Goal: Task Accomplishment & Management: Manage account settings

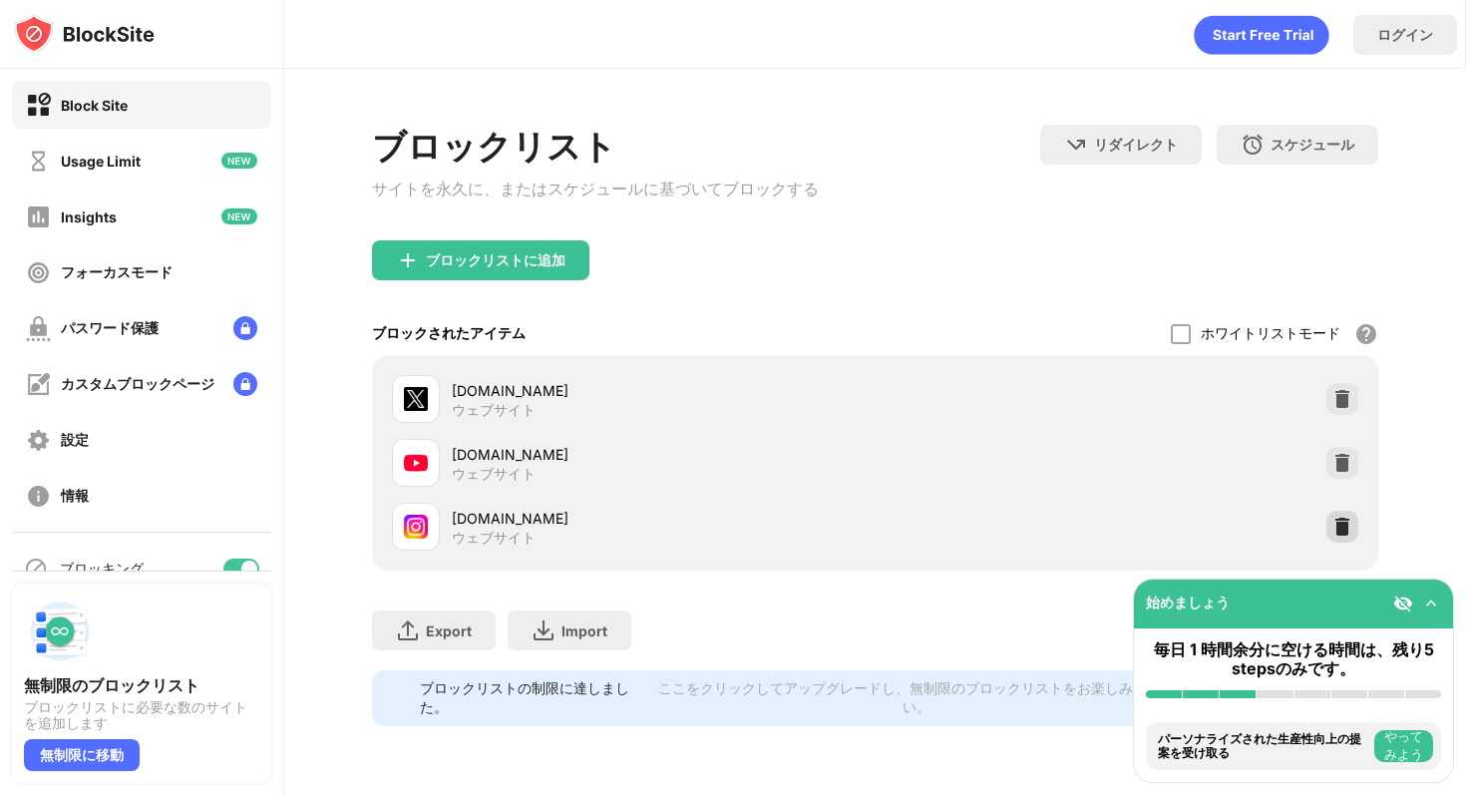
click at [1350, 530] on img at bounding box center [1342, 527] width 20 height 20
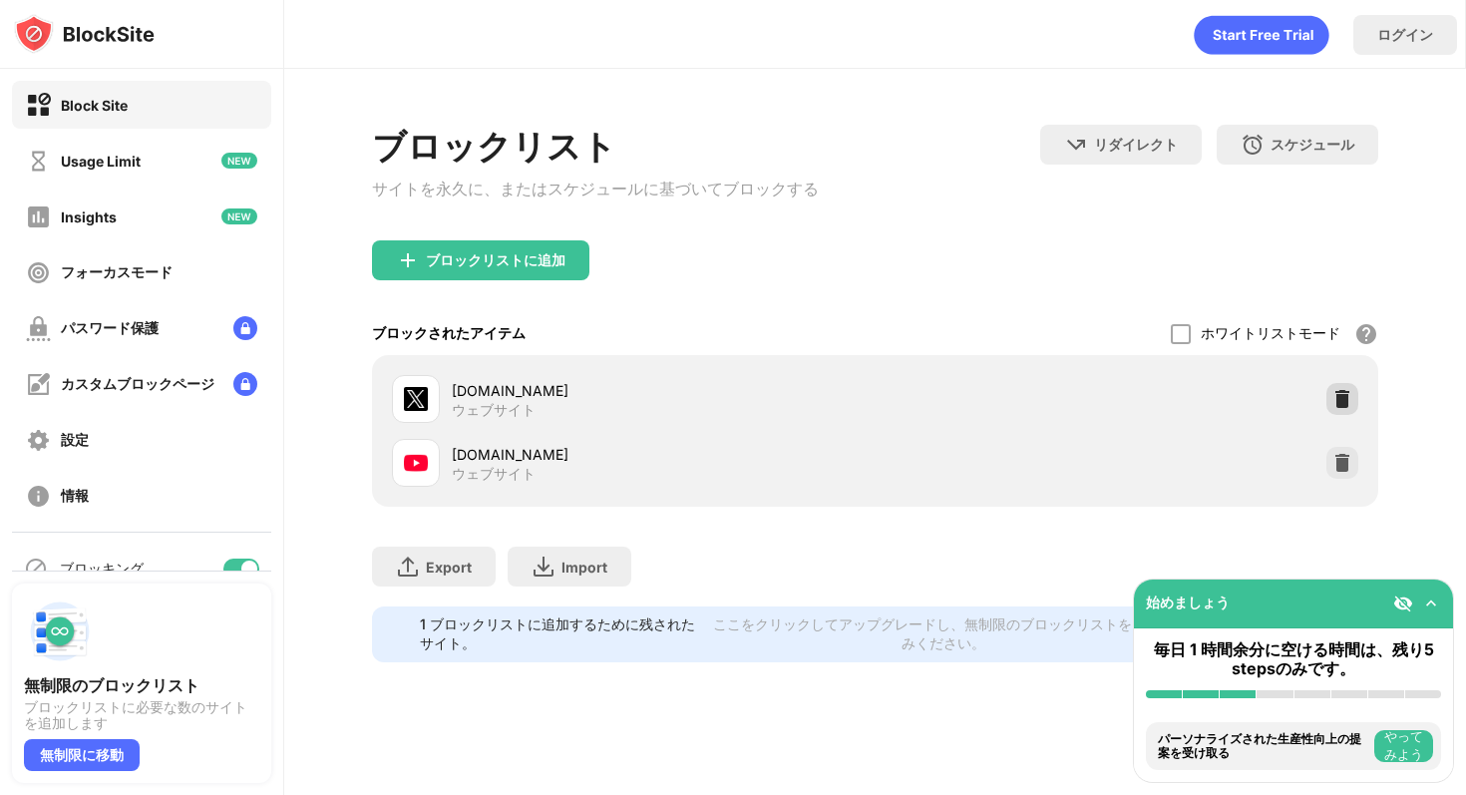
click at [1334, 405] on img at bounding box center [1342, 399] width 20 height 20
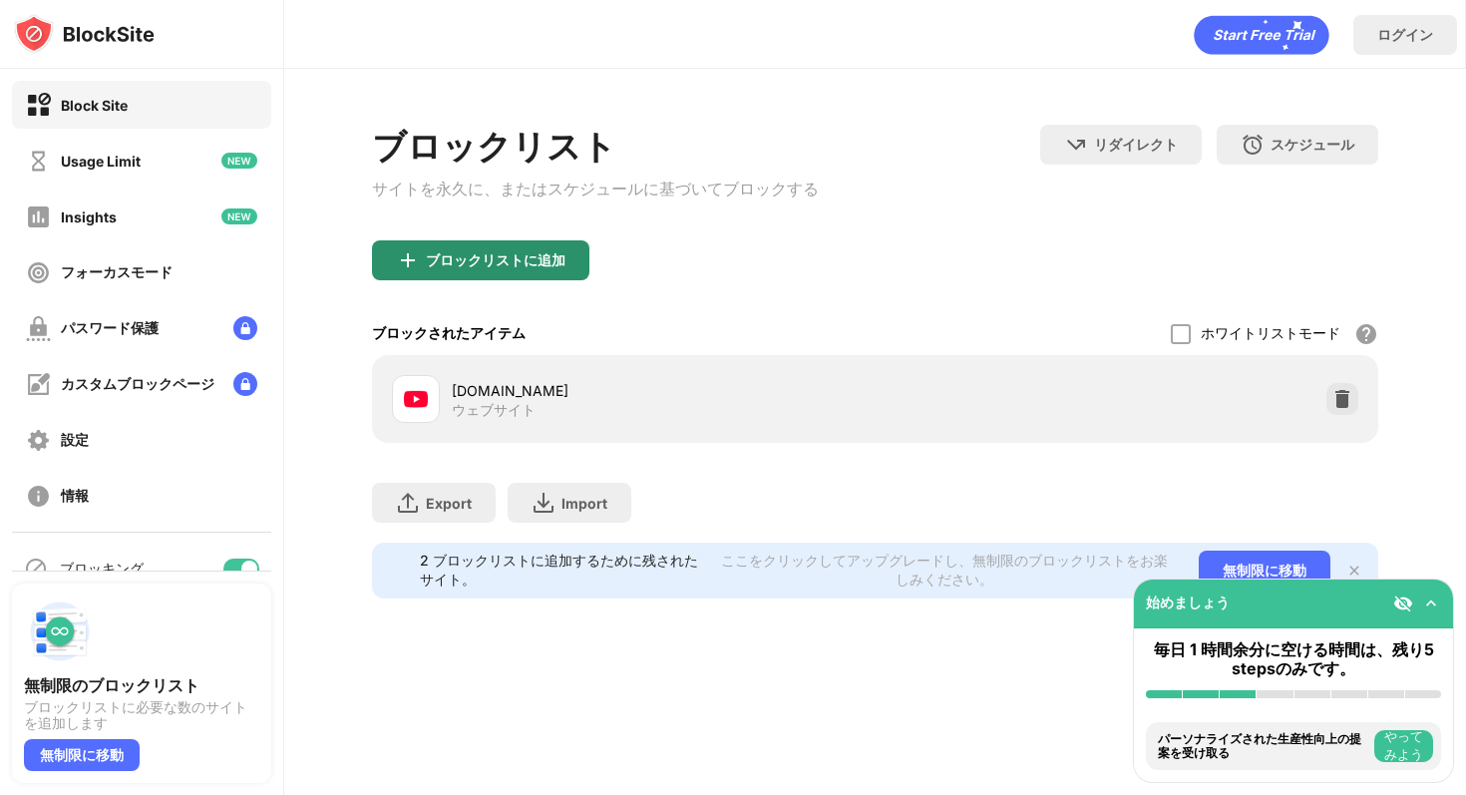
click at [579, 261] on div "ブロックリストに追加" at bounding box center [480, 260] width 217 height 40
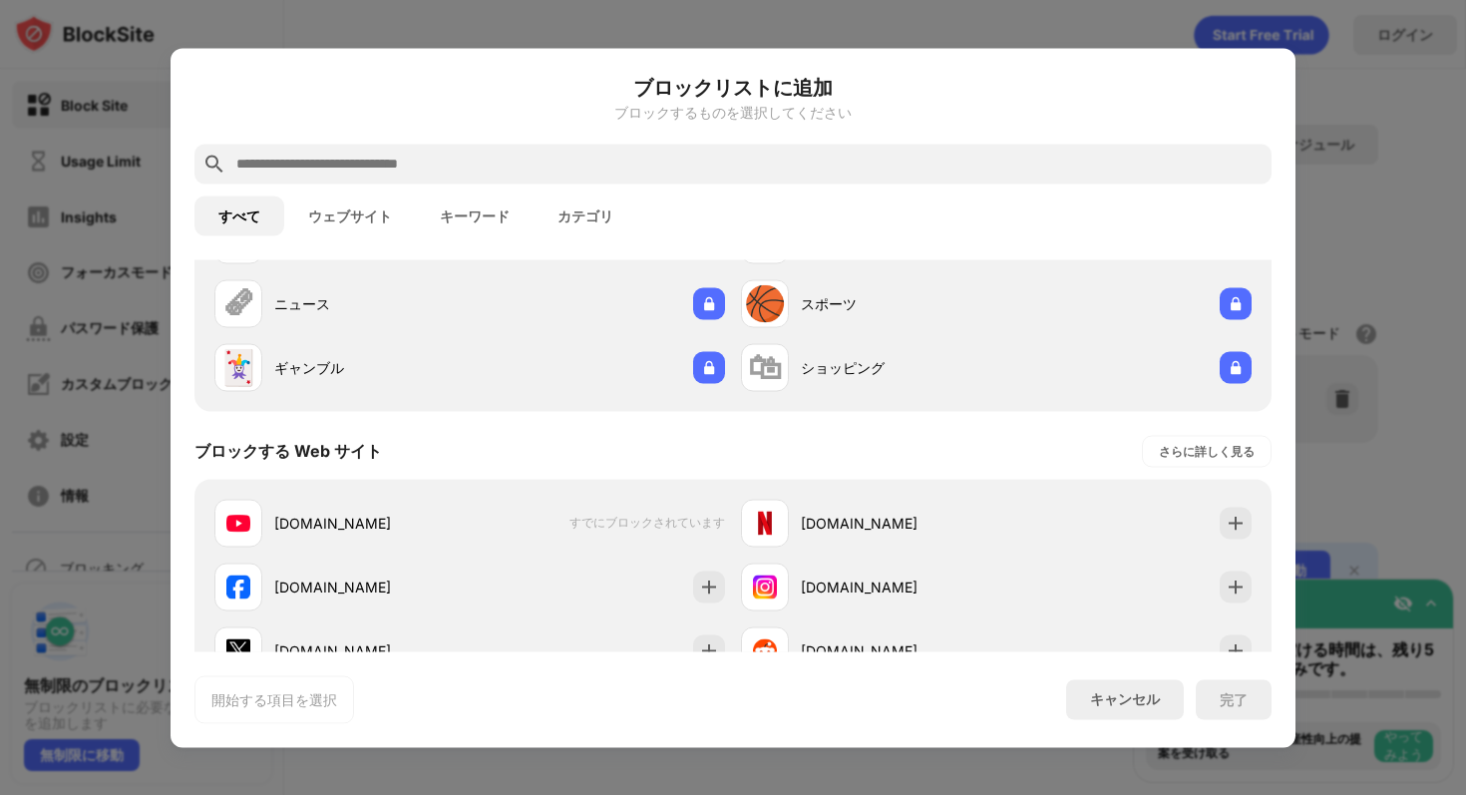
scroll to position [245, 0]
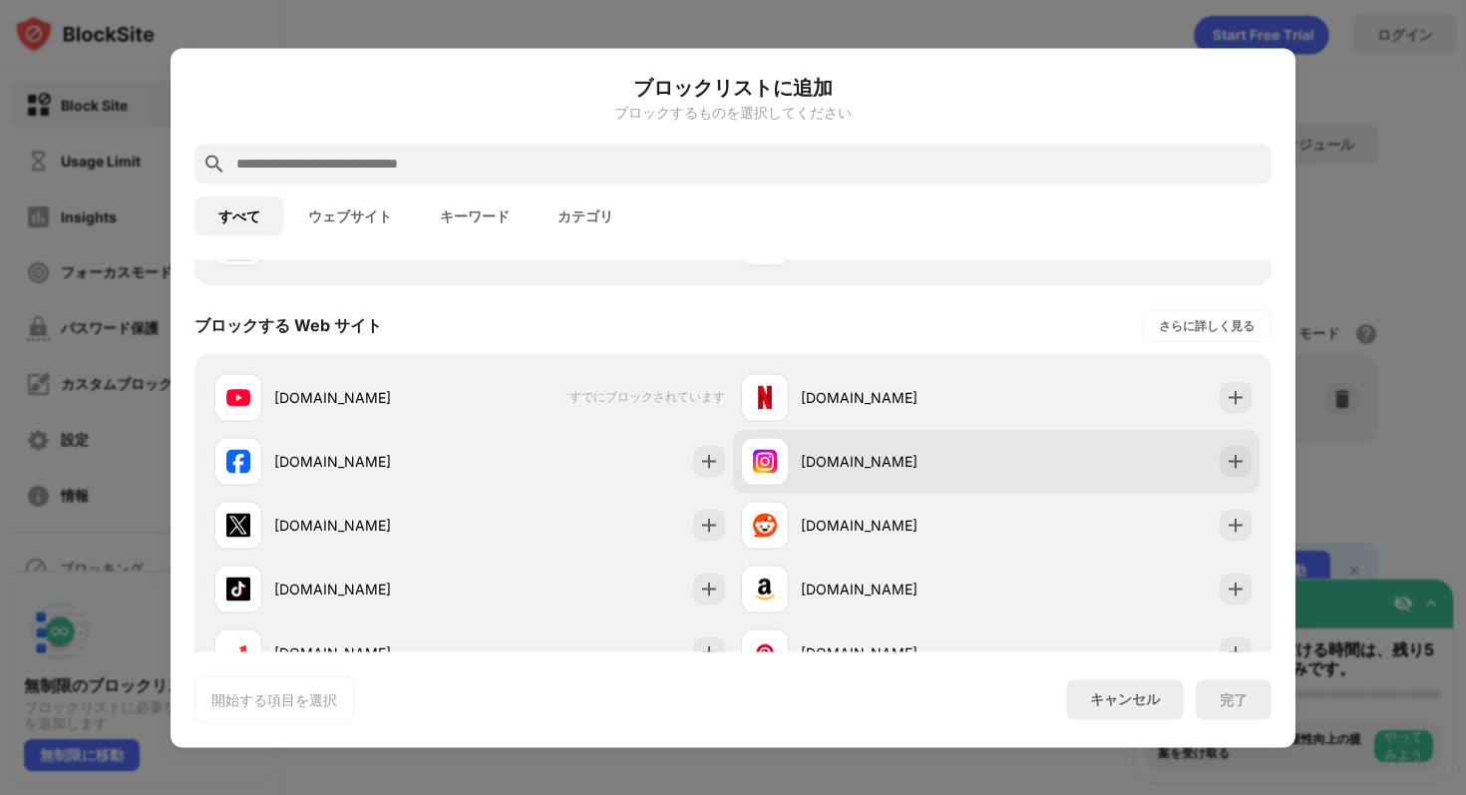
click at [866, 481] on div "[DOMAIN_NAME]" at bounding box center [868, 461] width 255 height 48
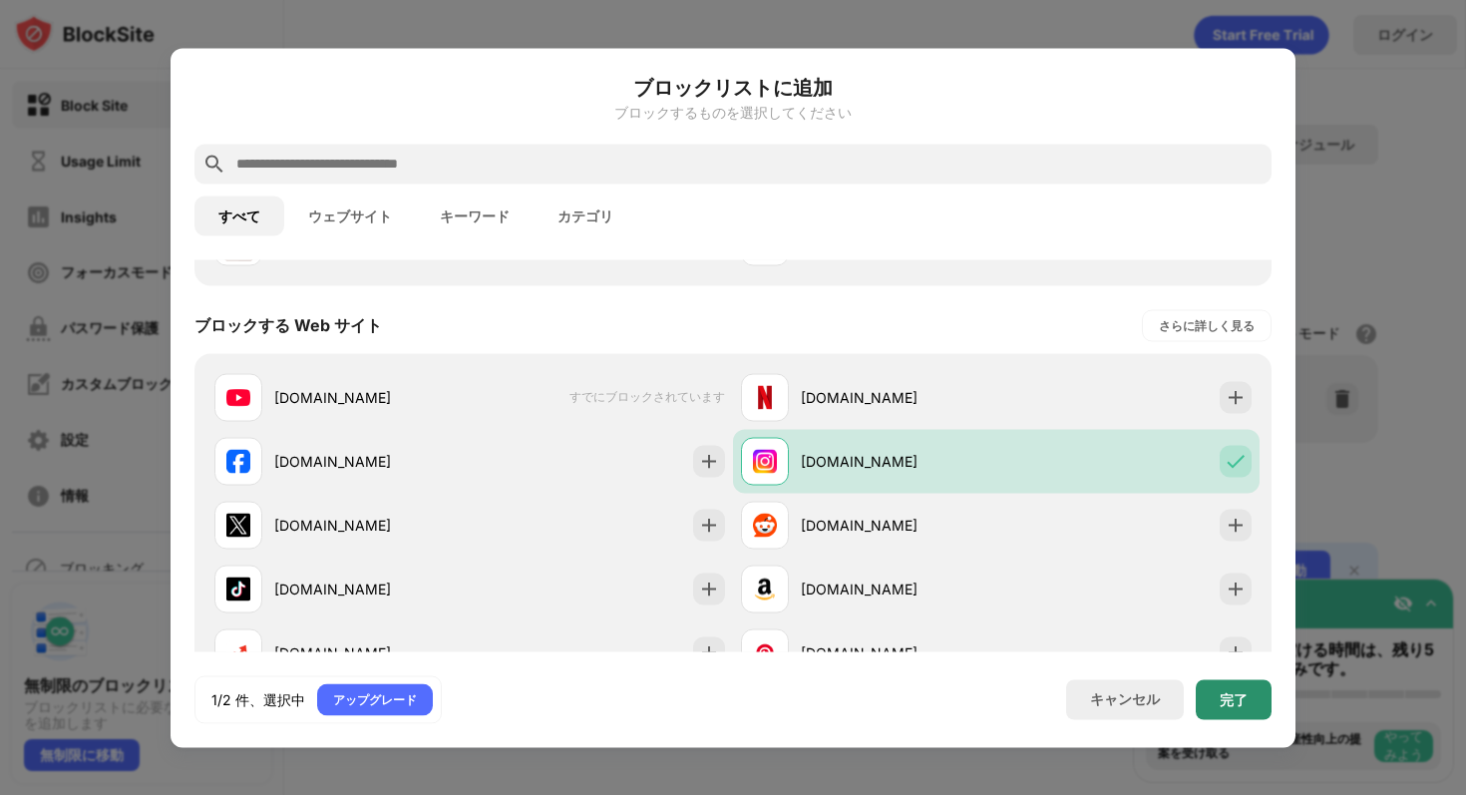
click at [1247, 710] on div "完了" at bounding box center [1234, 699] width 76 height 40
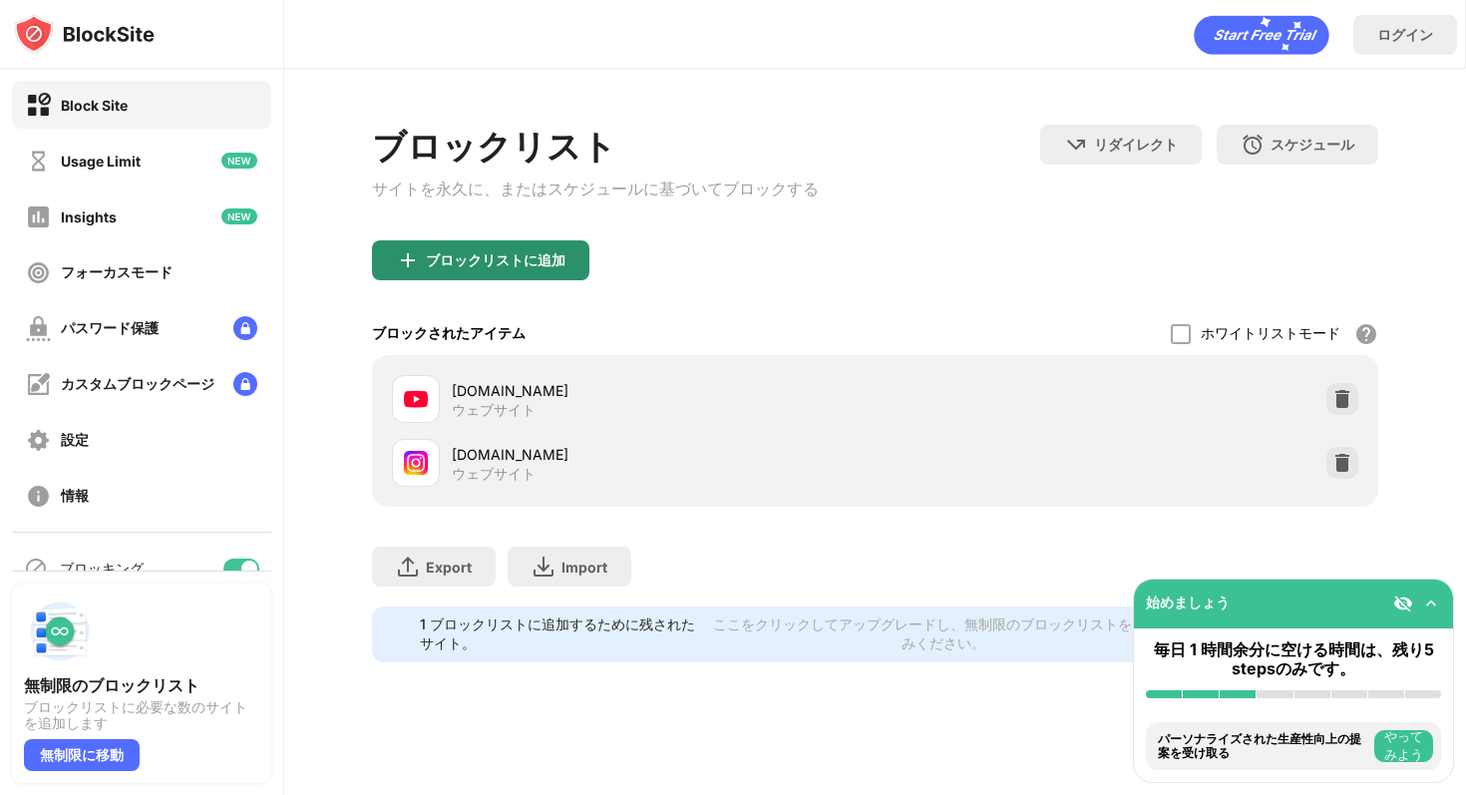
click at [549, 252] on div "ブロックリストに追加" at bounding box center [480, 260] width 217 height 40
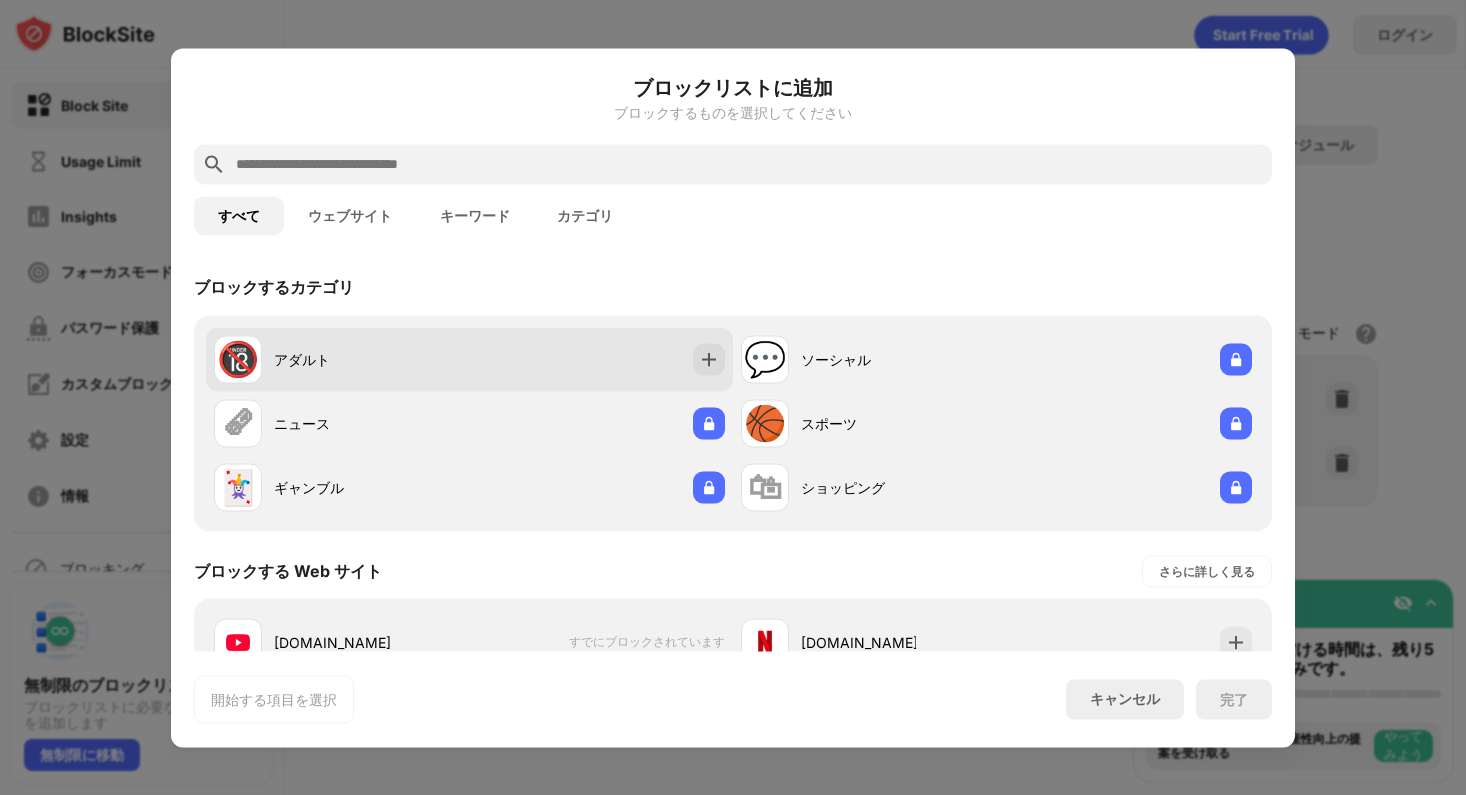
scroll to position [290, 0]
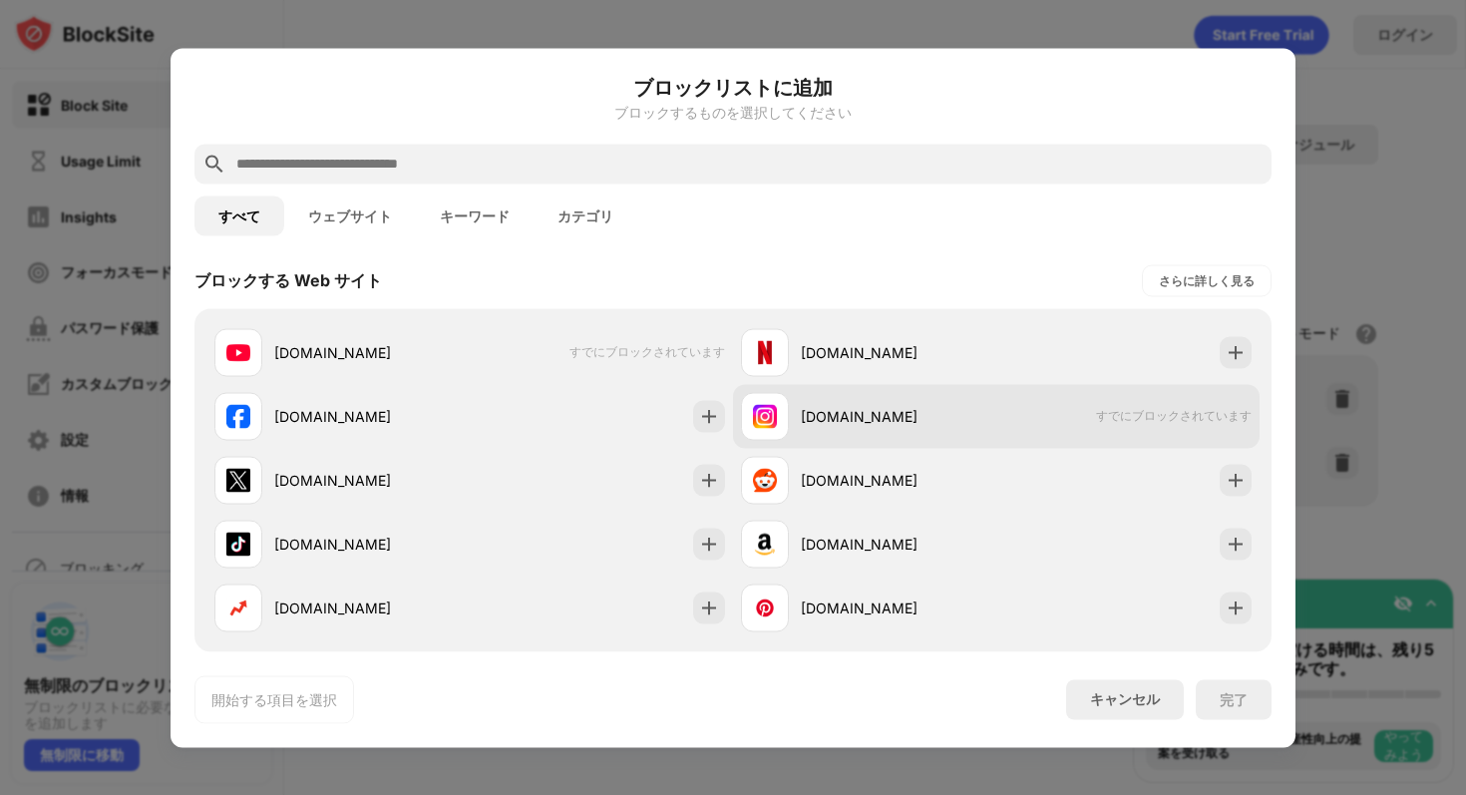
click at [866, 414] on div "[DOMAIN_NAME]" at bounding box center [898, 416] width 195 height 21
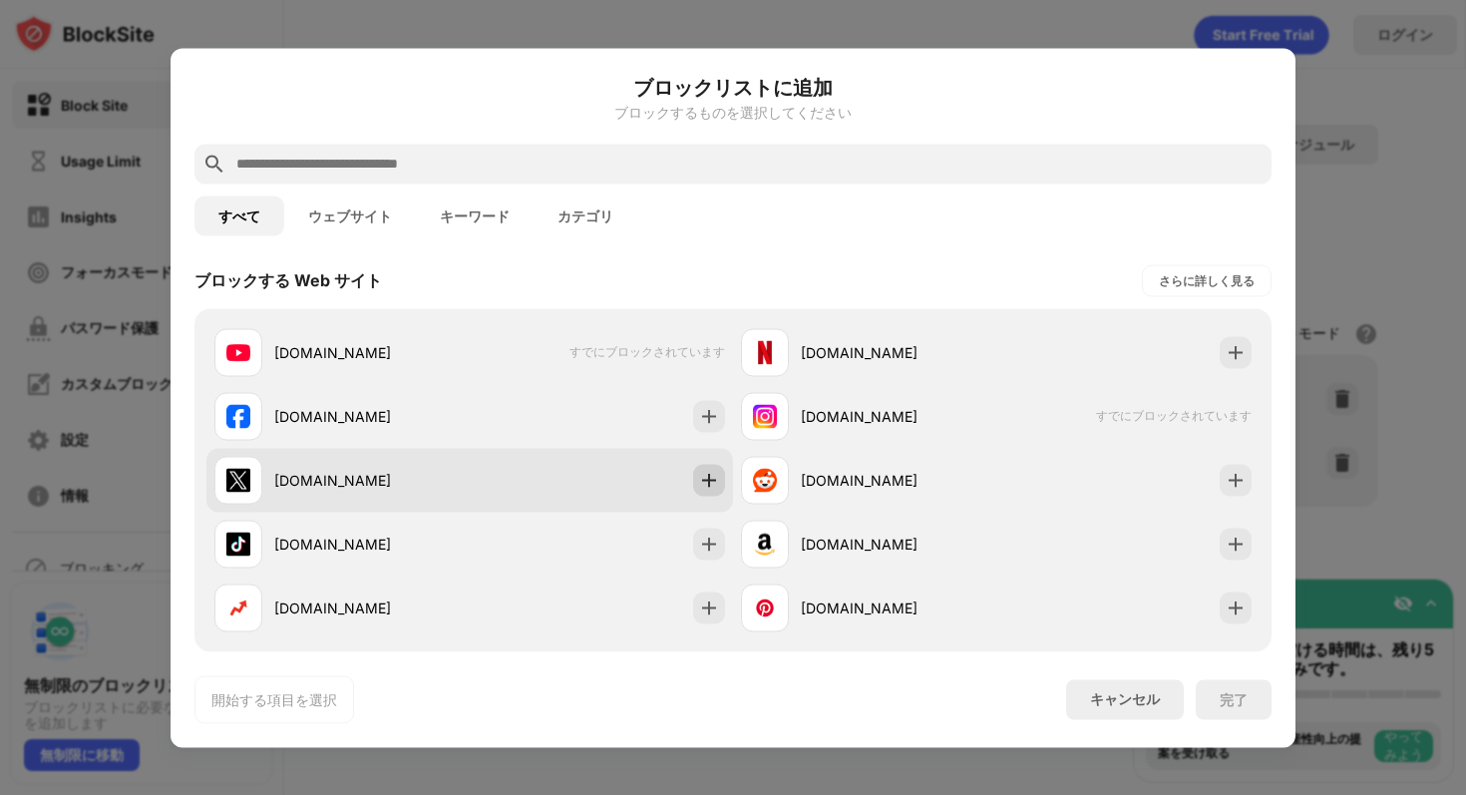
click at [709, 493] on div at bounding box center [709, 480] width 32 height 32
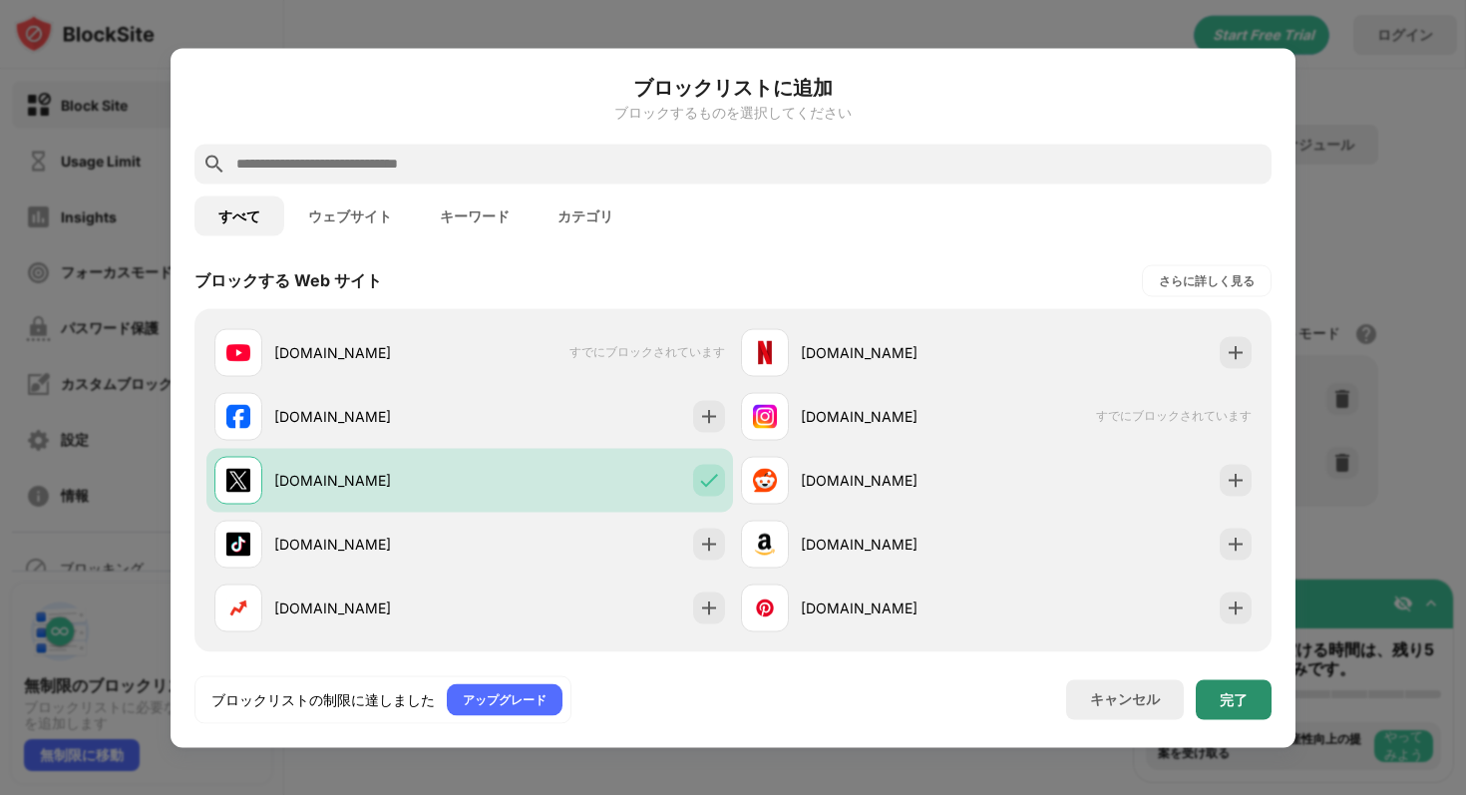
click at [1233, 710] on div "完了" at bounding box center [1234, 699] width 76 height 40
